Goal: Navigation & Orientation: Find specific page/section

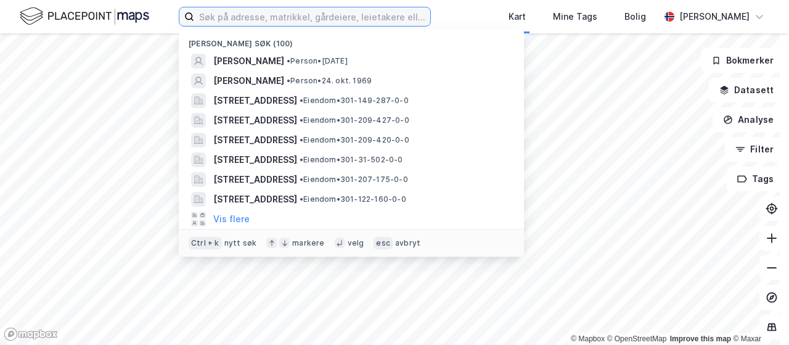
click at [285, 18] on input at bounding box center [312, 16] width 236 height 18
type input "[STREET_ADDRESS]"
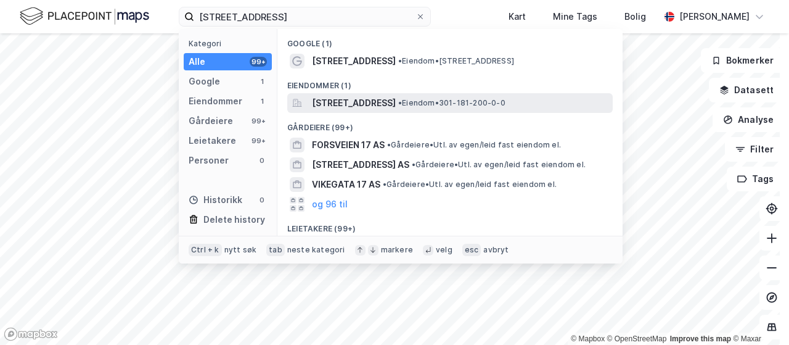
click at [381, 107] on span "[STREET_ADDRESS]" at bounding box center [354, 103] width 84 height 15
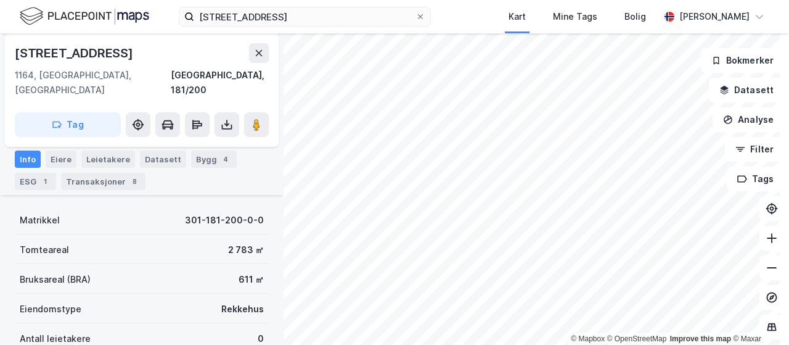
scroll to position [178, 0]
